Goal: Task Accomplishment & Management: Manage account settings

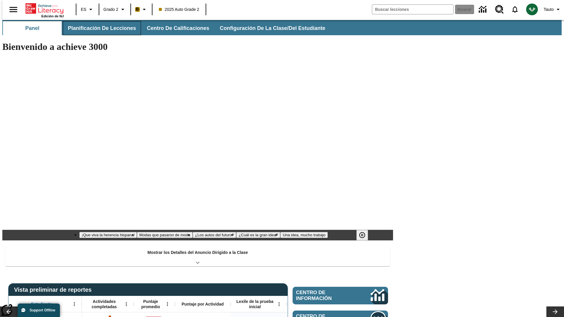
click at [98, 28] on button "Planificación de lecciones" at bounding box center [102, 28] width 78 height 14
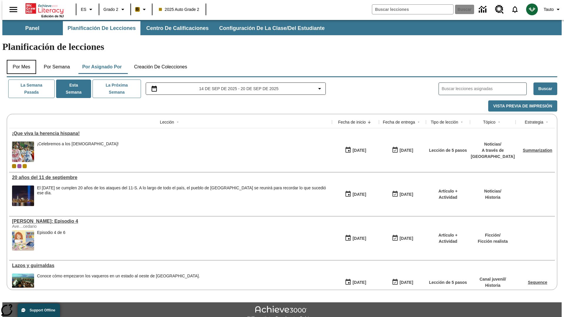
click at [19, 60] on button "Por mes" at bounding box center [21, 67] width 29 height 14
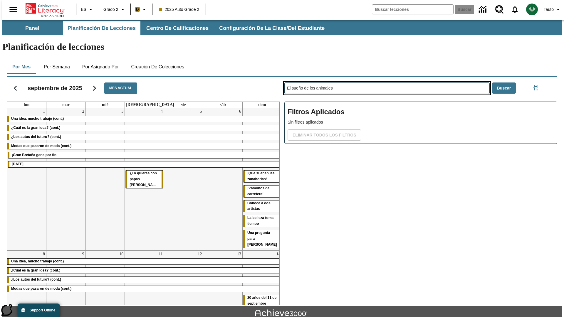
type input "El sueño de los animales"
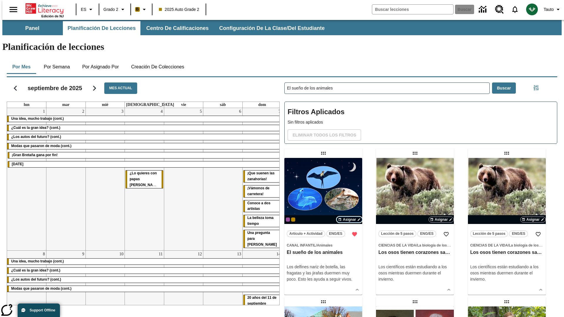
click at [349, 217] on span "Asignar" at bounding box center [349, 219] width 13 height 5
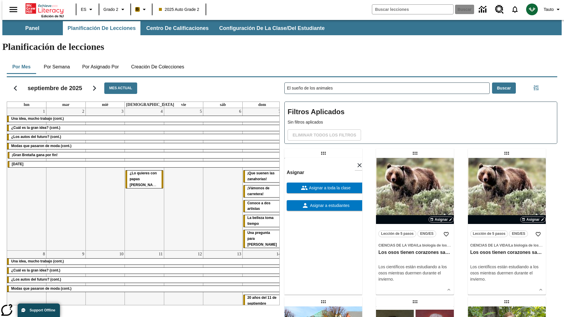
scroll to position [159, 0]
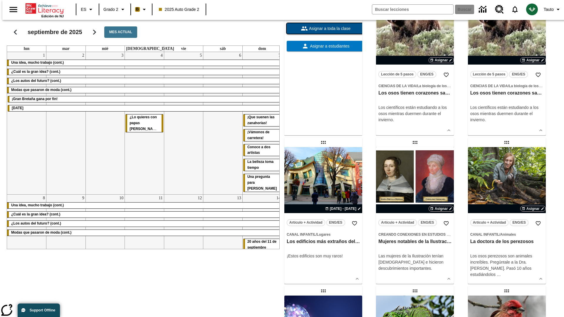
click at [323, 32] on span "Asignar a toda la clase" at bounding box center [329, 29] width 43 height 6
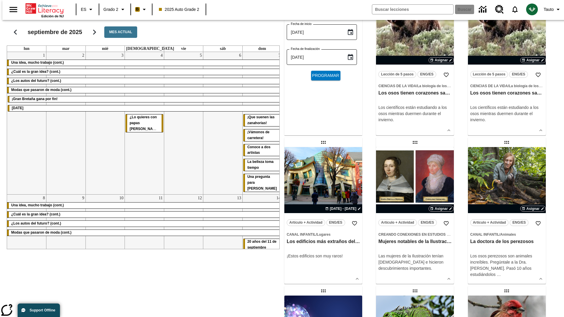
scroll to position [0, 0]
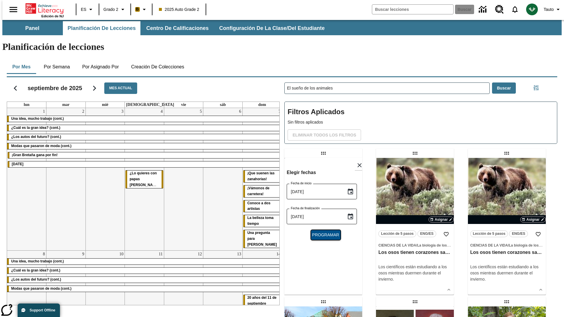
click at [323, 232] on span "Programar" at bounding box center [325, 235] width 27 height 6
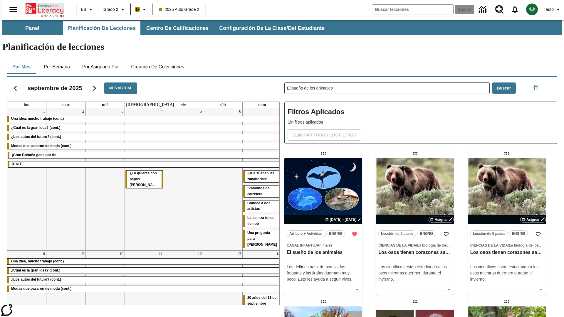
click at [42, 8] on icon "Portada" at bounding box center [45, 9] width 39 height 12
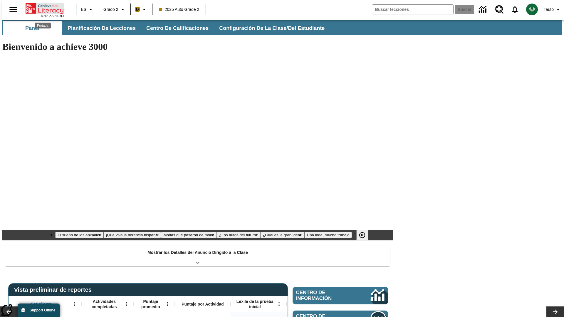
type input "-1"
